Goal: Find contact information: Find contact information

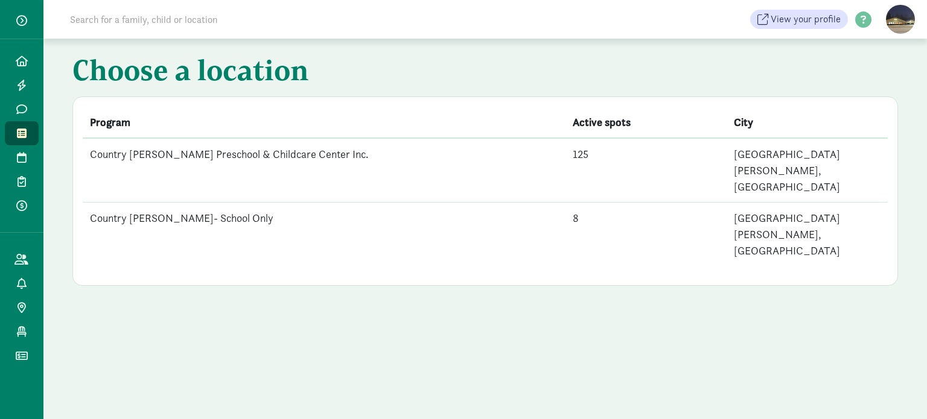
click at [221, 155] on td "Country [PERSON_NAME] Preschool & Childcare Center Inc." at bounding box center [324, 170] width 483 height 65
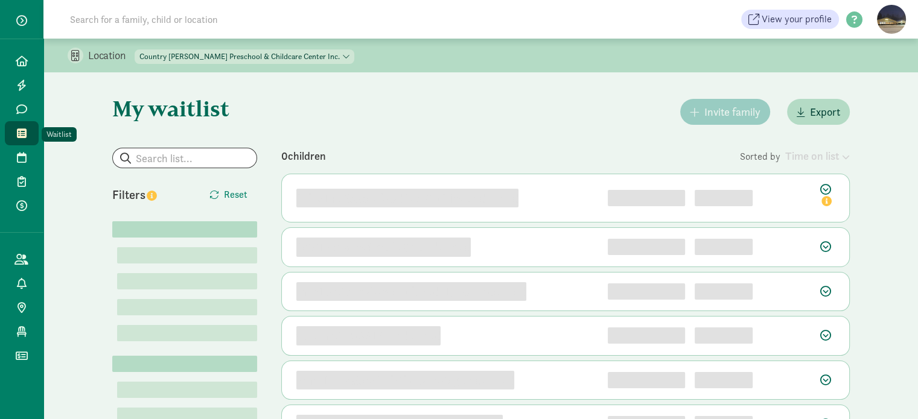
click at [22, 128] on icon at bounding box center [22, 133] width 10 height 11
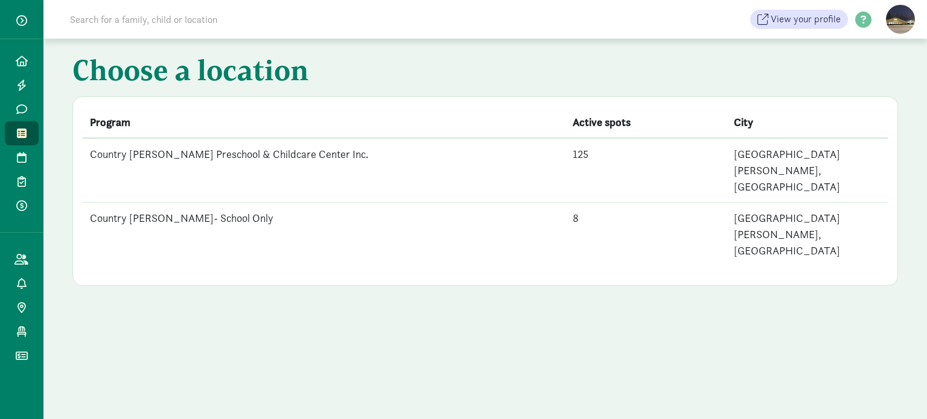
click at [177, 203] on td "Country Dawn- School Only" at bounding box center [324, 235] width 483 height 64
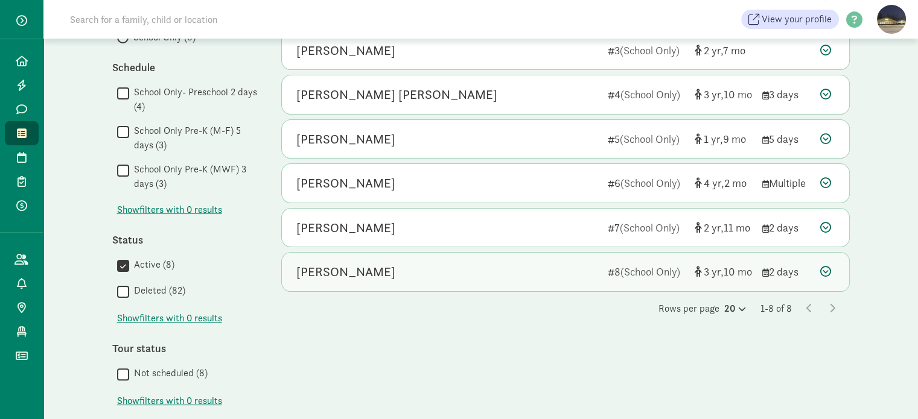
scroll to position [422, 0]
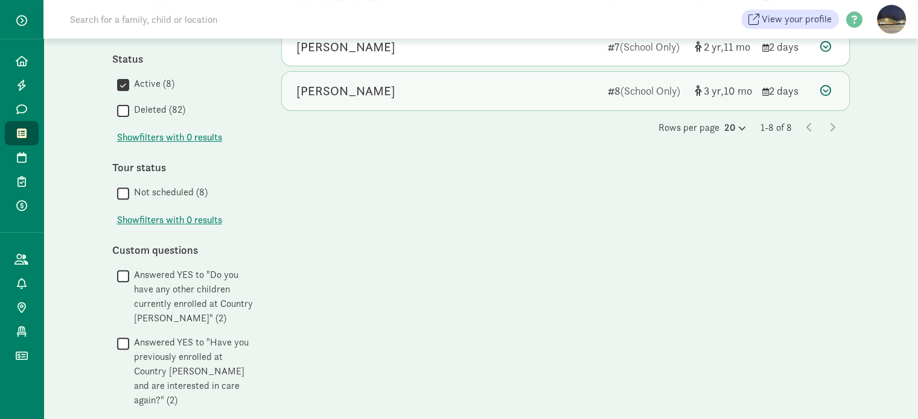
click at [316, 86] on div "River Harris" at bounding box center [345, 90] width 99 height 19
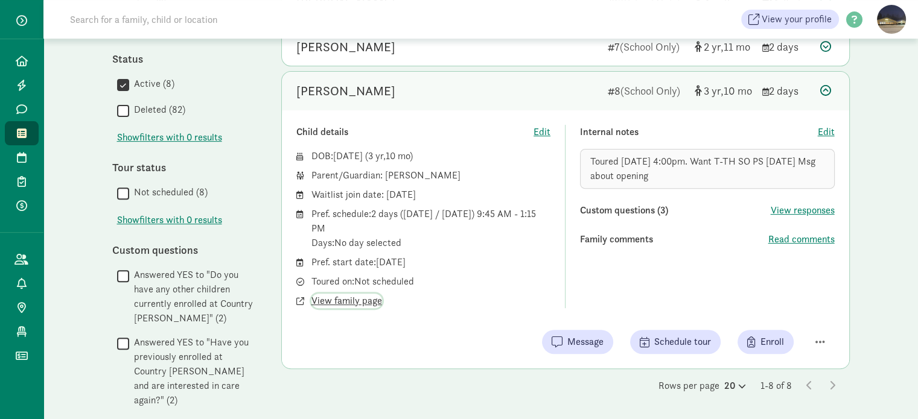
click at [335, 302] on span "View family page" at bounding box center [346, 301] width 71 height 14
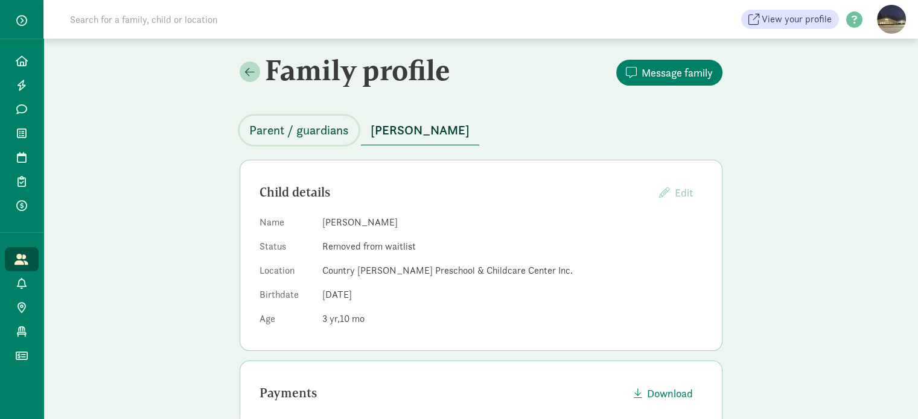
click at [316, 130] on span "Parent / guardians" at bounding box center [299, 130] width 100 height 19
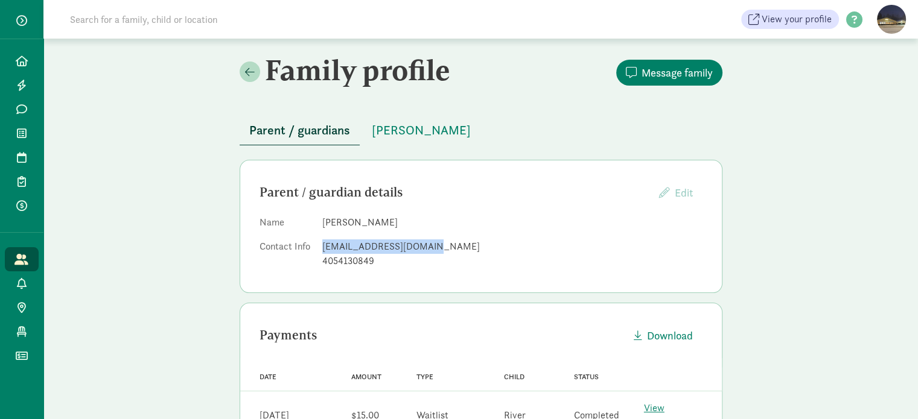
drag, startPoint x: 421, startPoint y: 244, endPoint x: 320, endPoint y: 242, distance: 100.8
click at [320, 242] on dl "Name Linyi Tang Contact Info doratangyiyi@gmail.com 4054130849" at bounding box center [480, 244] width 443 height 58
copy div "doratangyiyi@gmail.com"
